Goal: Navigation & Orientation: Find specific page/section

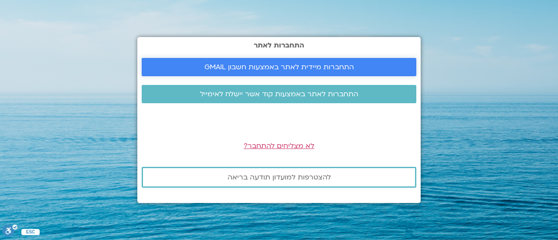
click at [260, 67] on span "התחברות מיידית לאתר באמצעות חשבון GMAIL" at bounding box center [280, 67] width 150 height 8
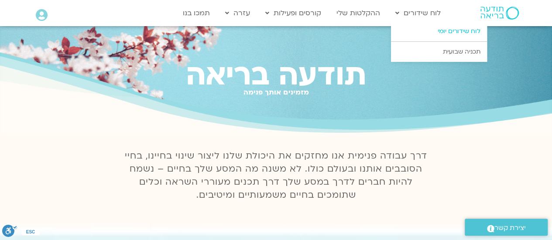
click at [447, 32] on link "לוח שידורים יומי" at bounding box center [439, 31] width 96 height 20
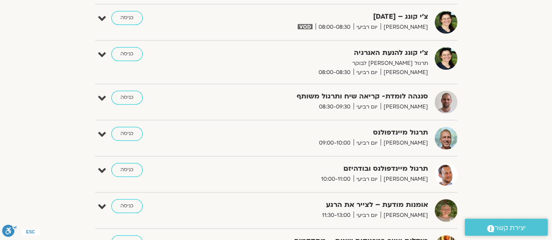
scroll to position [334, 0]
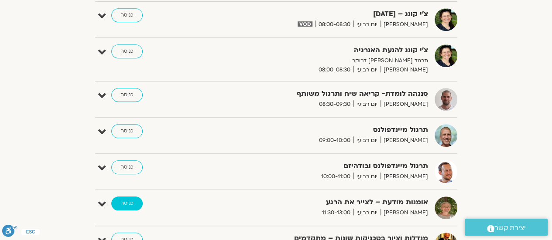
click at [132, 206] on link "כניסה" at bounding box center [126, 204] width 31 height 14
